Goal: Task Accomplishment & Management: Manage account settings

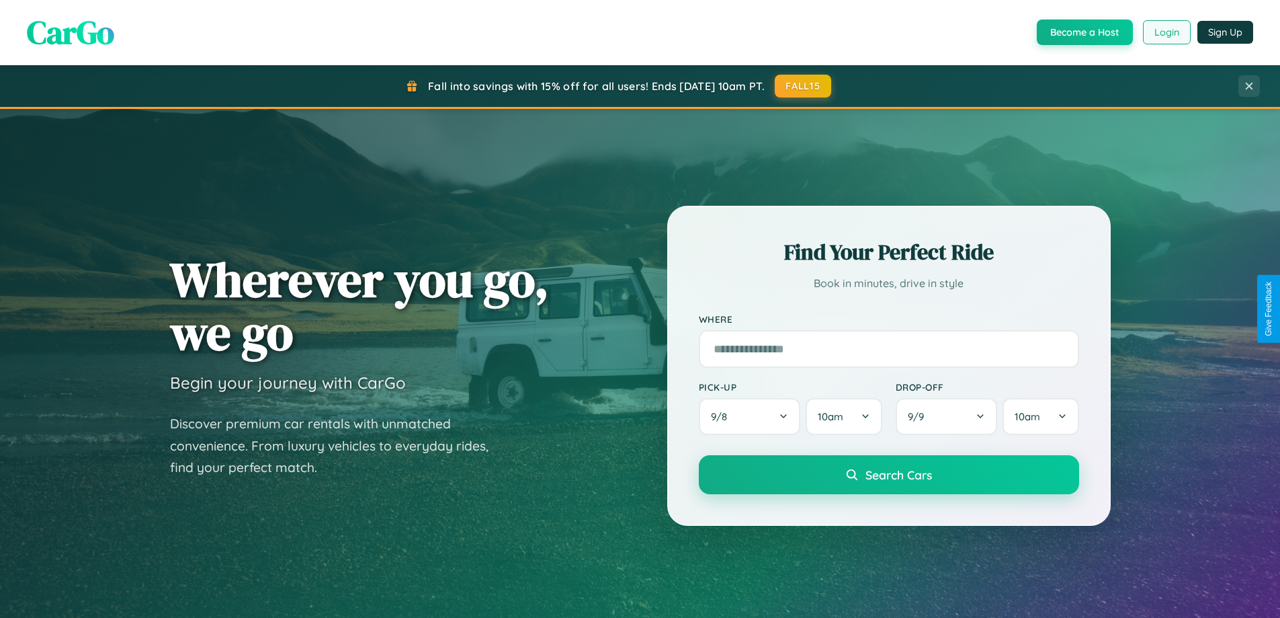
click at [1166, 32] on button "Login" at bounding box center [1167, 32] width 48 height 24
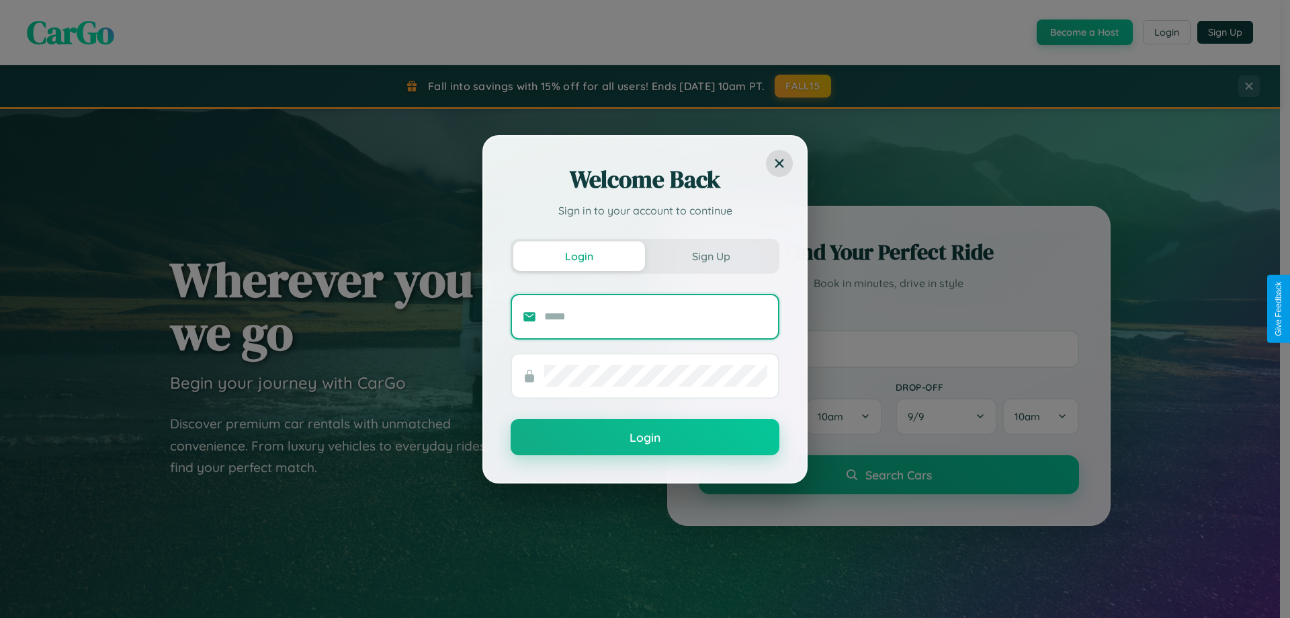
click at [656, 316] on input "text" at bounding box center [655, 317] width 223 height 22
type input "**********"
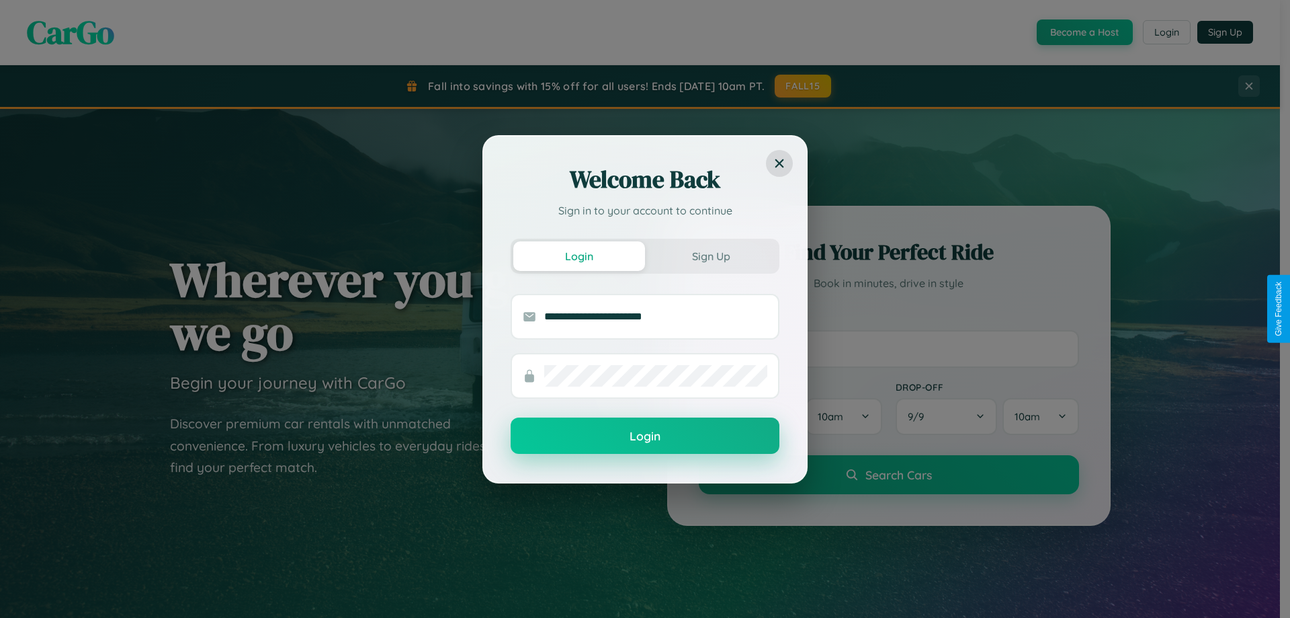
click at [645, 436] on button "Login" at bounding box center [645, 435] width 269 height 36
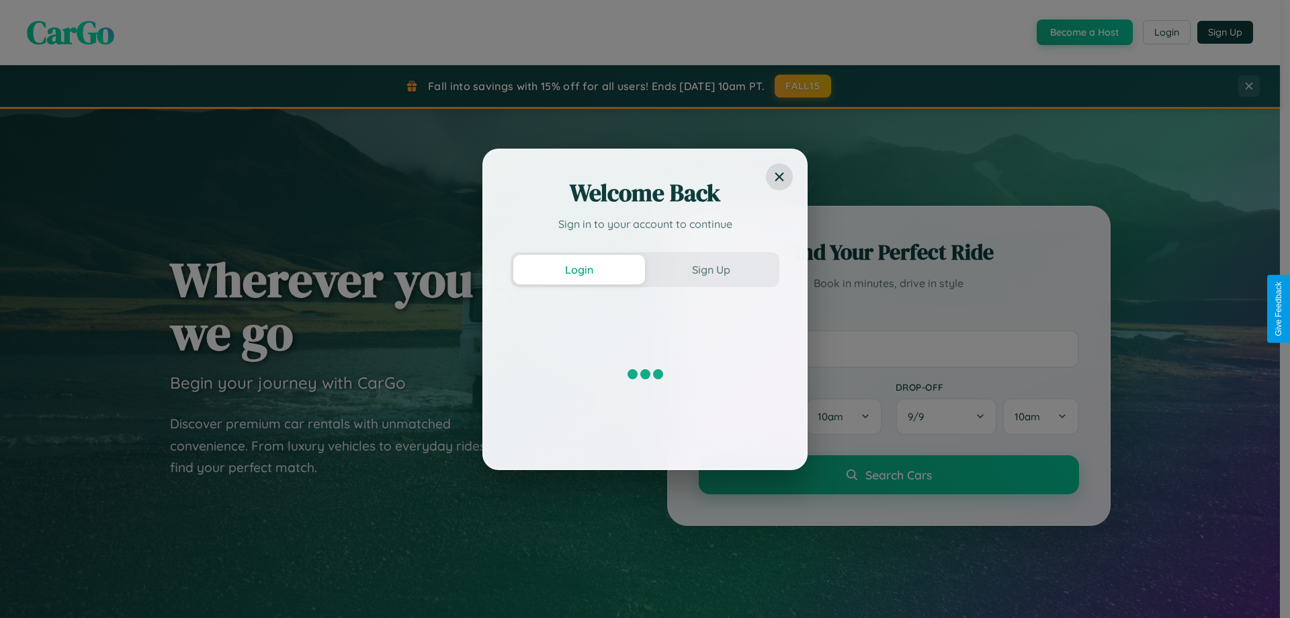
click at [1166, 32] on div "Welcome Back Sign in to your account to continue Login Sign Up" at bounding box center [645, 309] width 1290 height 618
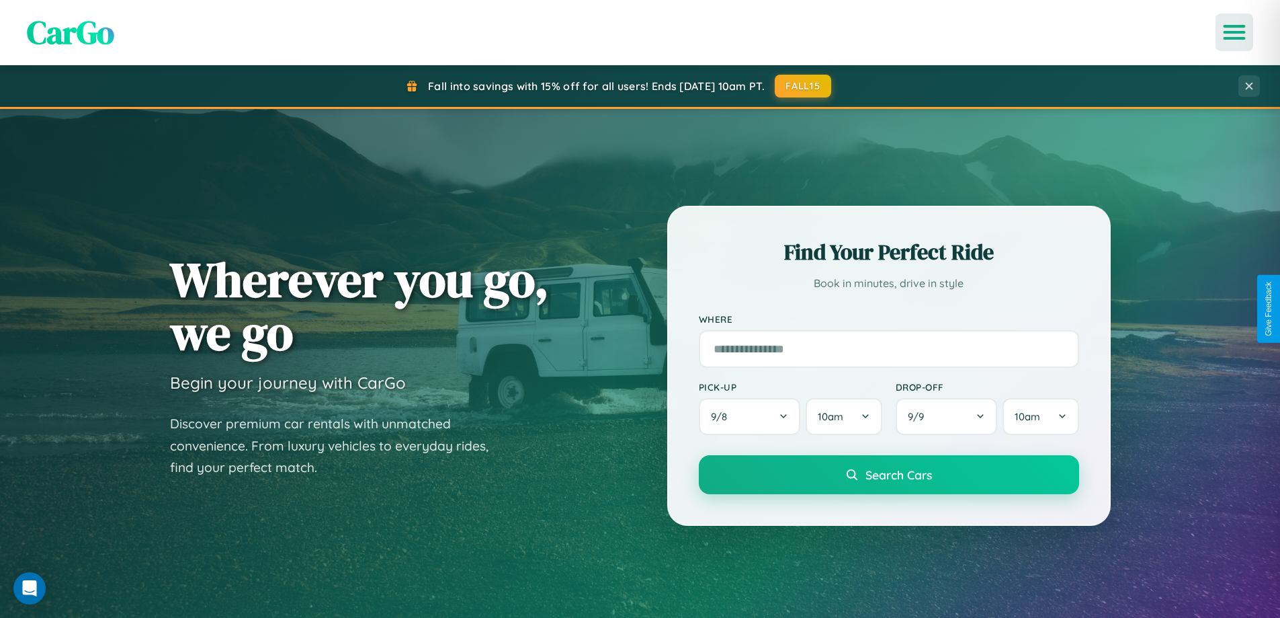
click at [1234, 32] on icon "Open menu" at bounding box center [1234, 32] width 19 height 12
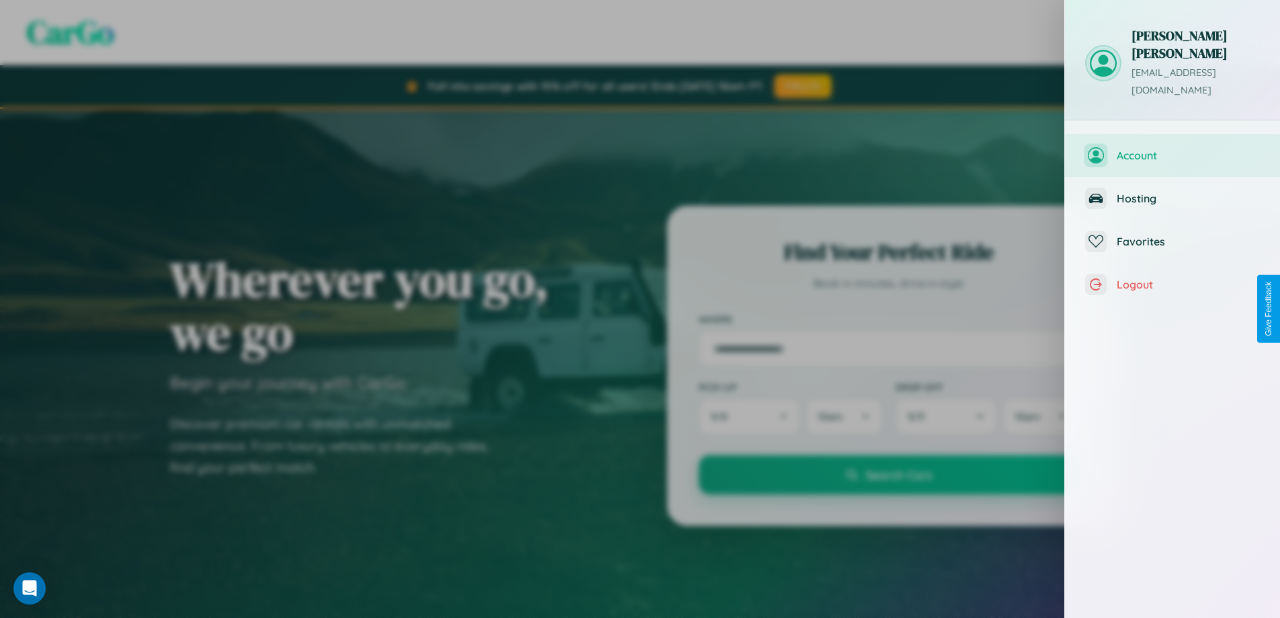
click at [1173, 149] on span "Account" at bounding box center [1188, 155] width 143 height 13
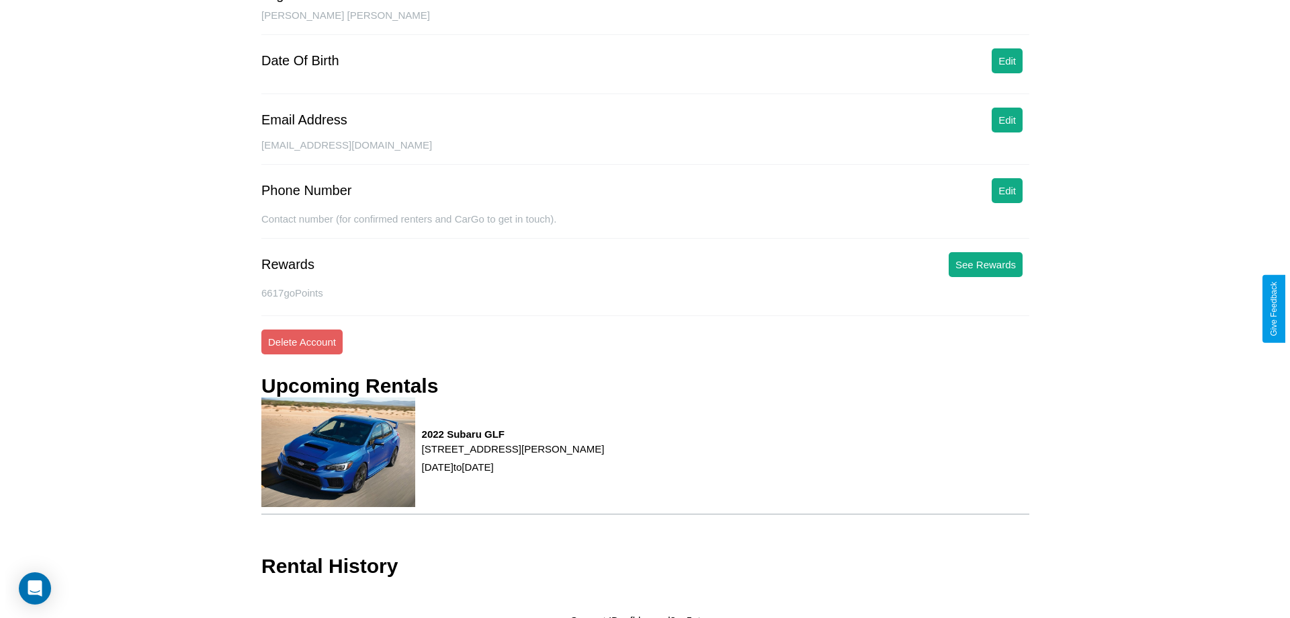
scroll to position [149, 0]
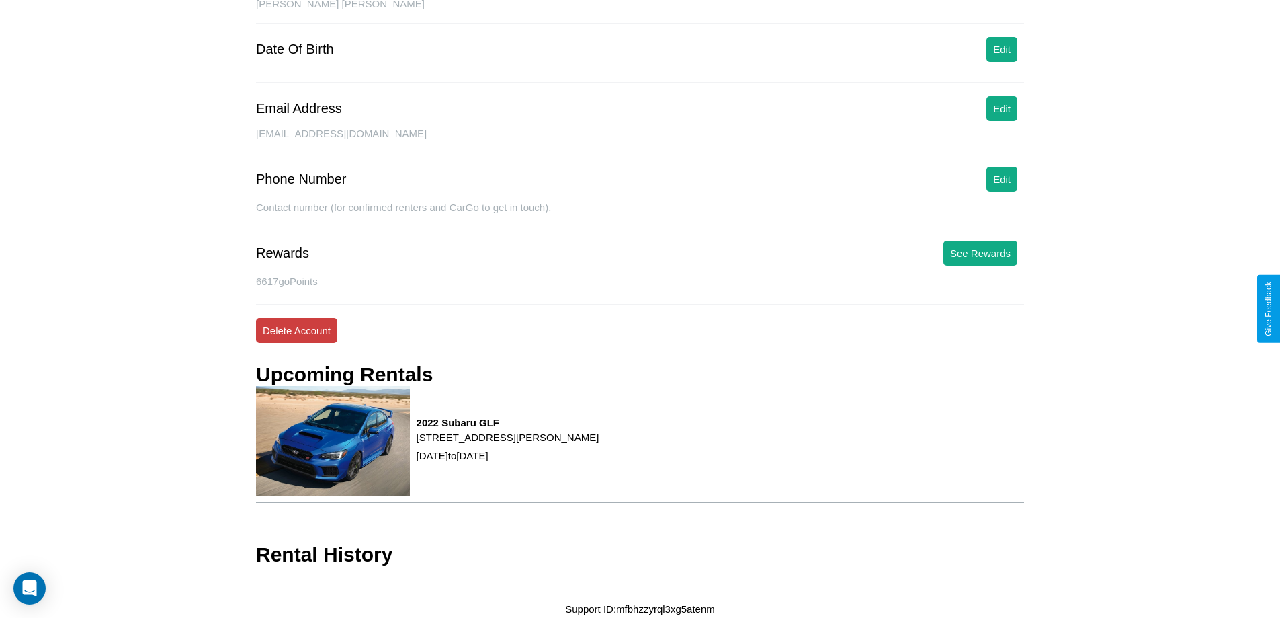
click at [296, 330] on button "Delete Account" at bounding box center [296, 330] width 81 height 25
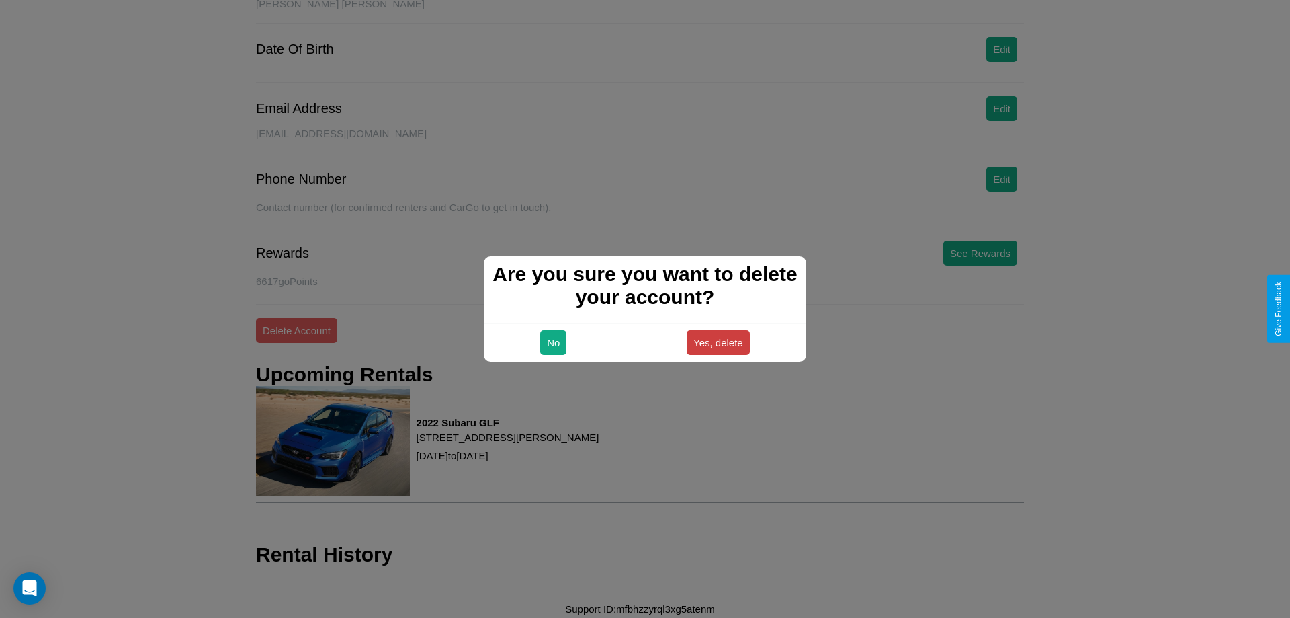
click at [718, 342] on button "Yes, delete" at bounding box center [718, 342] width 63 height 25
